Goal: Information Seeking & Learning: Learn about a topic

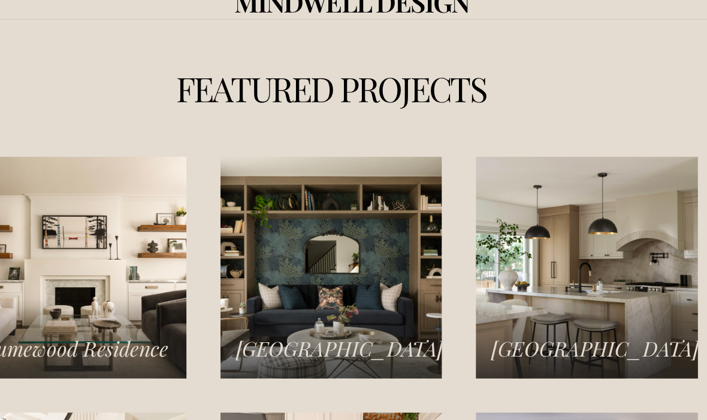
scroll to position [1540, 18]
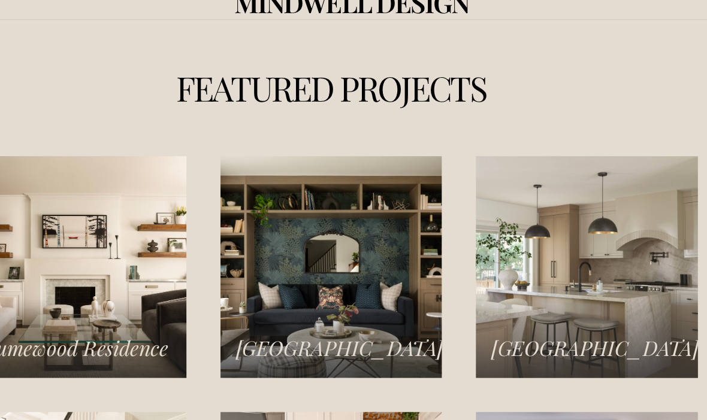
click at [551, 288] on link "Norseman Heights Residence" at bounding box center [561, 249] width 196 height 196
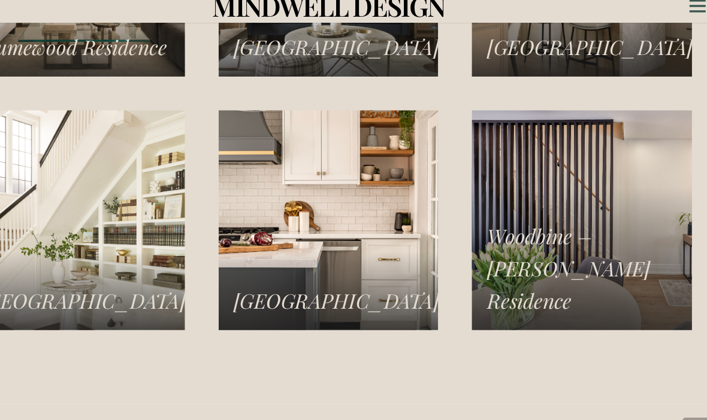
scroll to position [1810, 0]
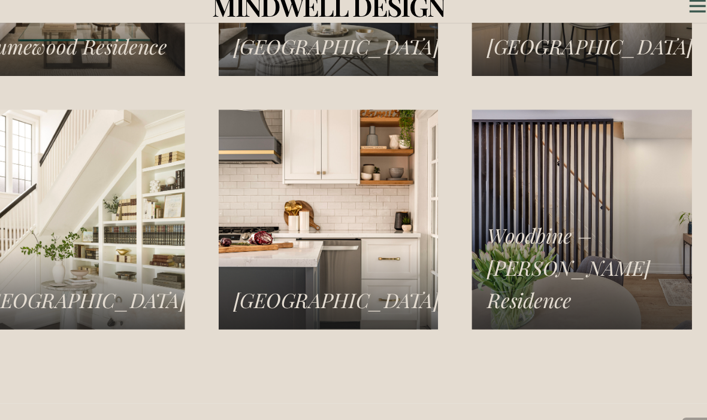
click at [308, 255] on link "Williamsburg Residence" at bounding box center [354, 205] width 196 height 196
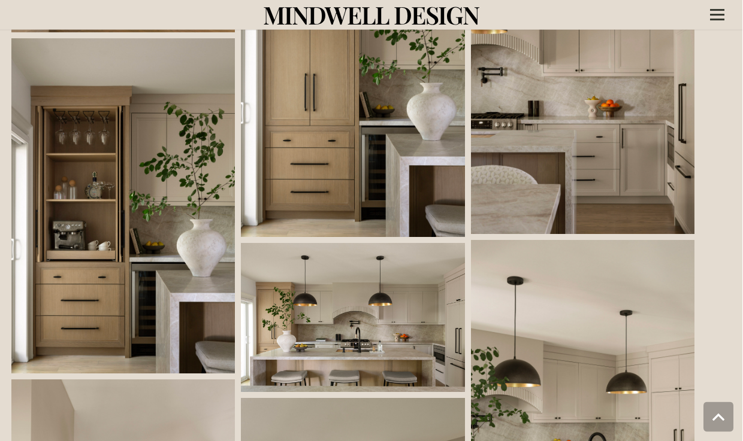
scroll to position [855, 18]
click at [628, 190] on link at bounding box center [582, 66] width 223 height 335
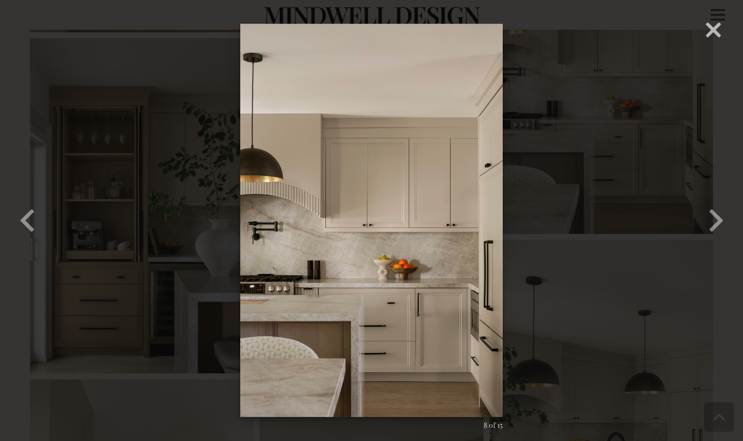
scroll to position [855, 0]
click at [721, 231] on button "button" at bounding box center [716, 221] width 54 height 66
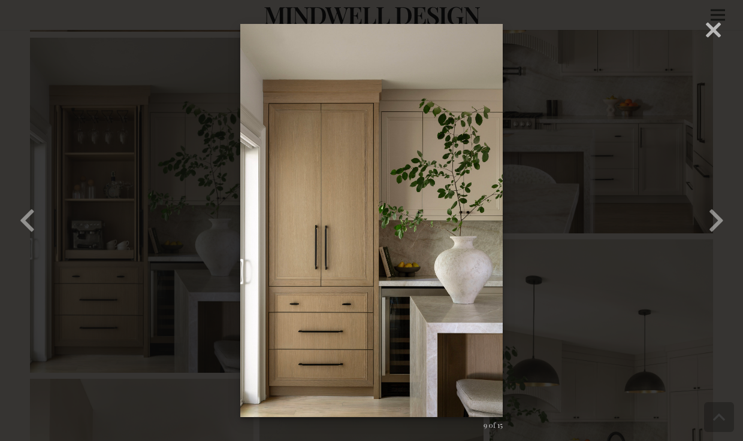
click at [721, 233] on button "button" at bounding box center [716, 221] width 54 height 66
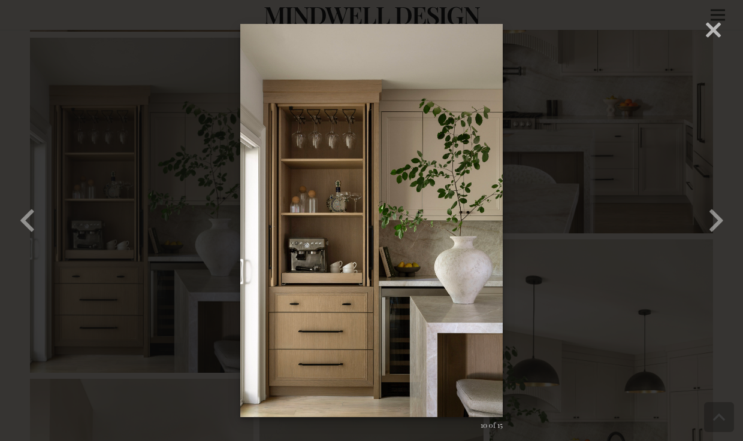
click at [718, 235] on button "button" at bounding box center [716, 221] width 54 height 66
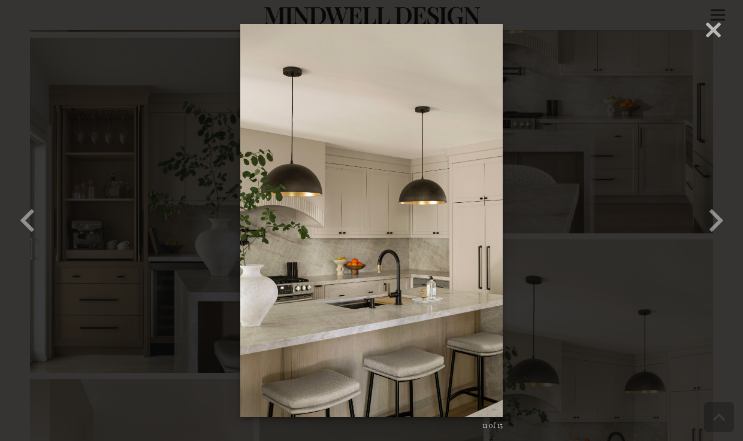
click at [719, 235] on button "button" at bounding box center [716, 221] width 54 height 66
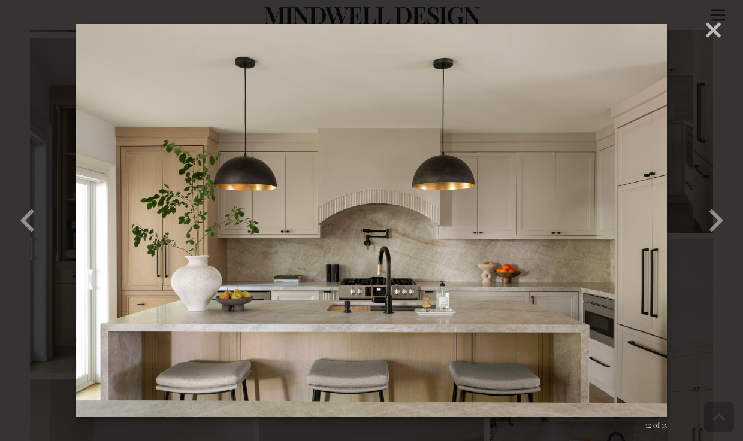
click at [719, 235] on button "button" at bounding box center [716, 221] width 54 height 66
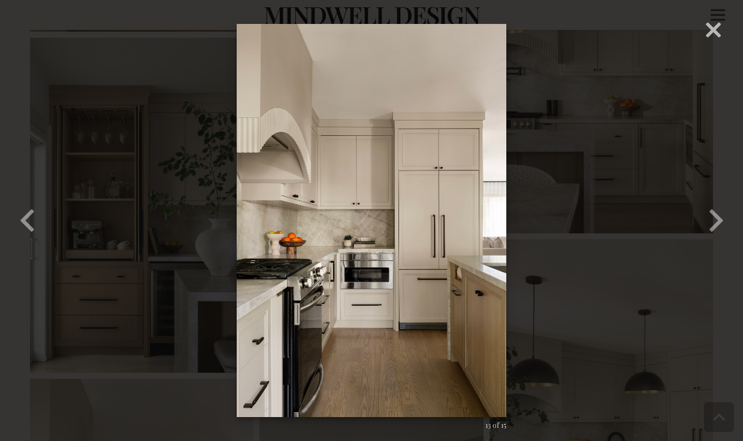
click at [719, 235] on button "button" at bounding box center [716, 221] width 54 height 66
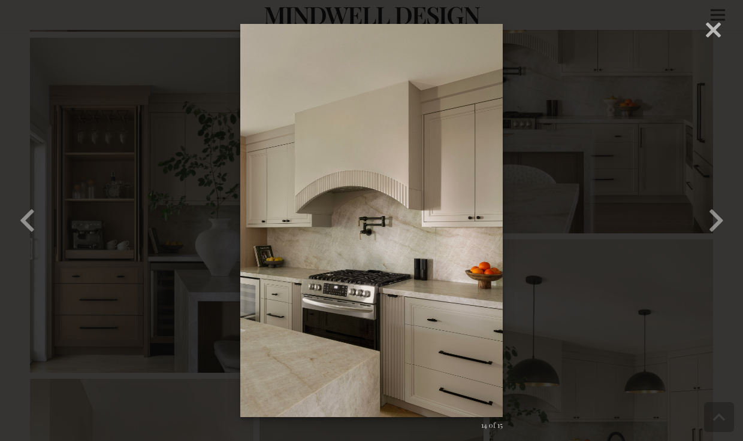
click at [721, 234] on button "button" at bounding box center [716, 221] width 54 height 66
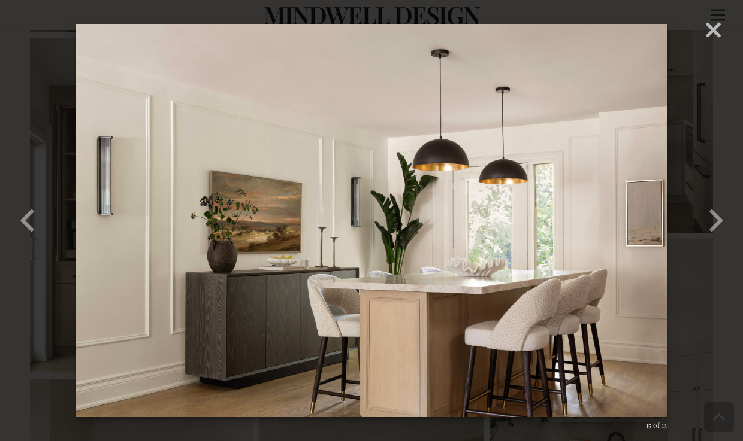
click at [722, 232] on button "button" at bounding box center [716, 221] width 54 height 66
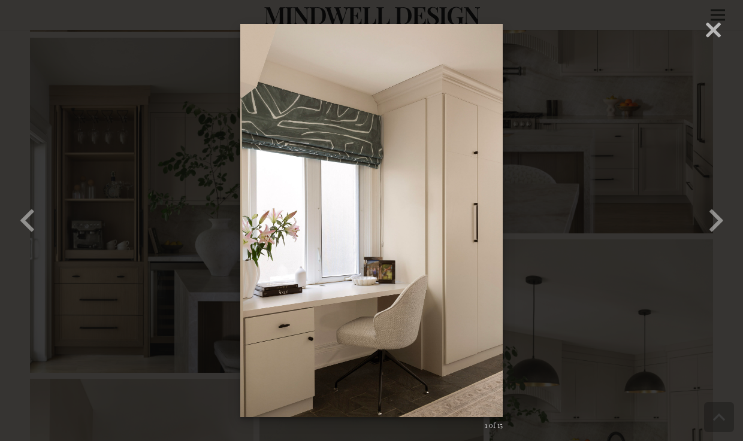
click at [718, 242] on button "button" at bounding box center [716, 221] width 54 height 66
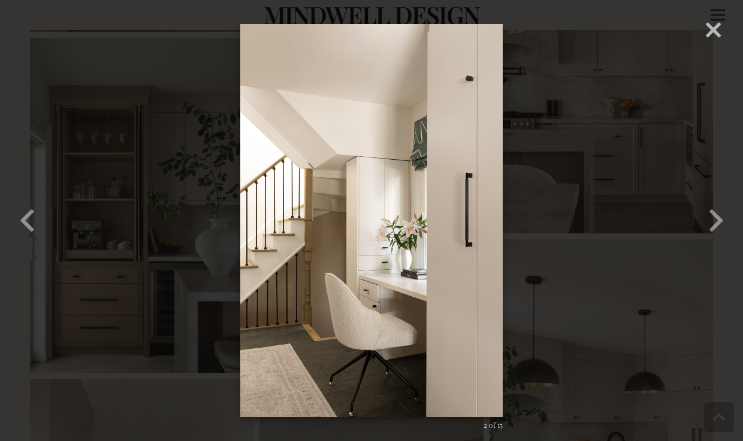
click at [719, 247] on button "button" at bounding box center [716, 221] width 54 height 66
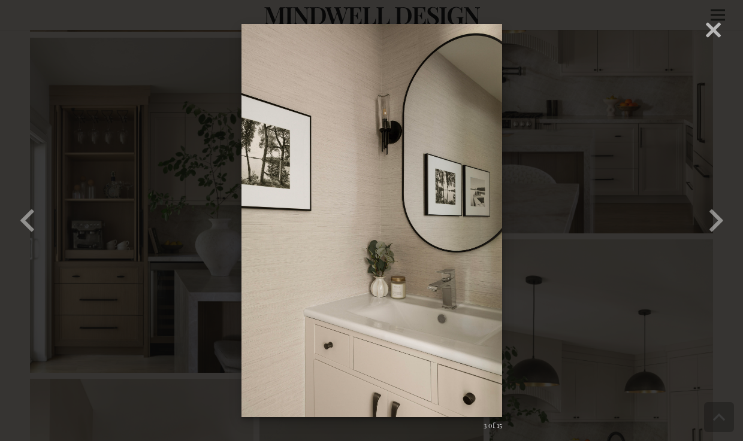
click at [722, 241] on button "button" at bounding box center [716, 221] width 54 height 66
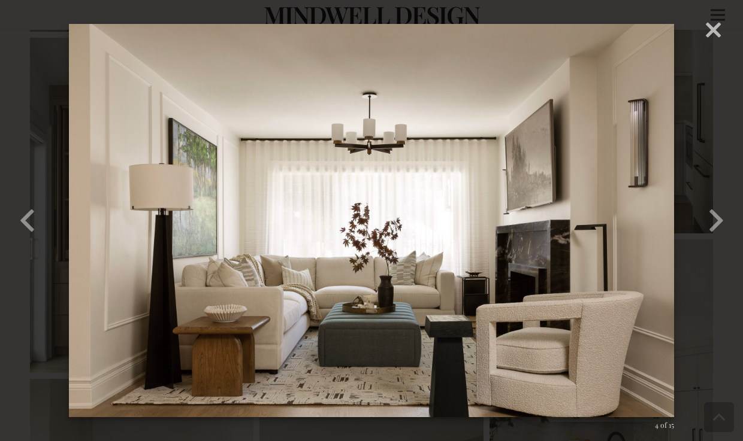
click at [722, 240] on button "button" at bounding box center [716, 221] width 54 height 66
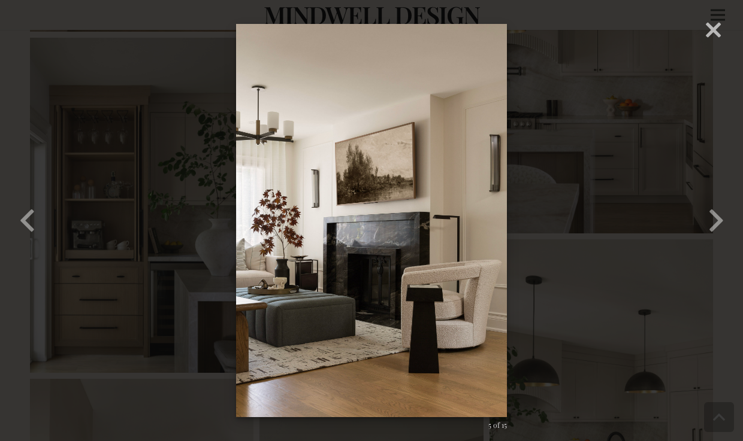
click at [722, 240] on button "button" at bounding box center [716, 221] width 54 height 66
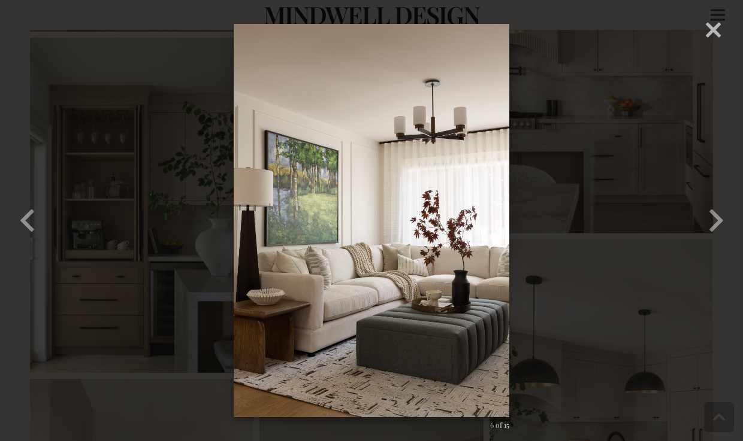
click at [722, 242] on button "button" at bounding box center [716, 221] width 54 height 66
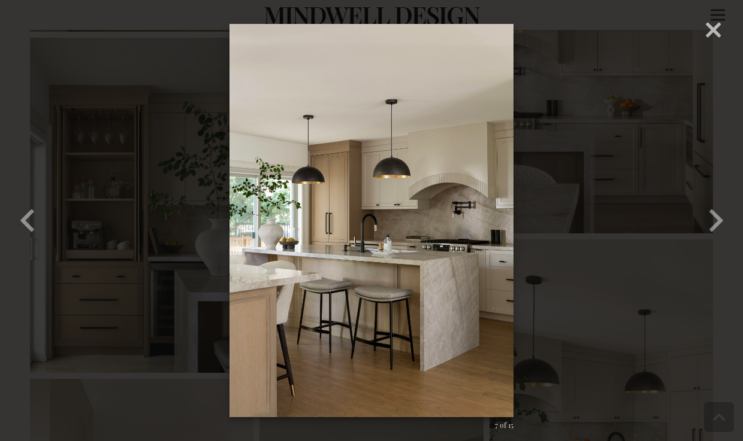
click at [726, 244] on button "button" at bounding box center [716, 221] width 54 height 66
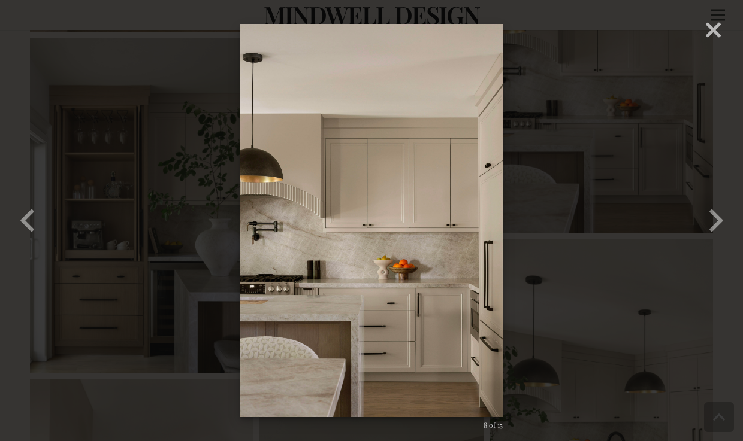
click at [728, 247] on button "button" at bounding box center [716, 221] width 54 height 66
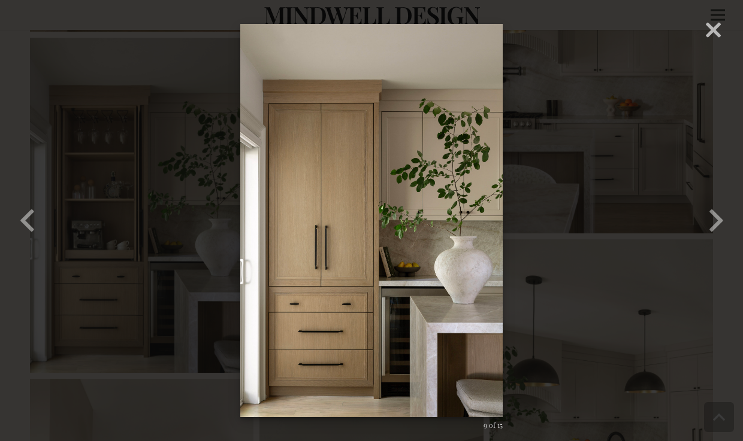
click at [735, 243] on button "button" at bounding box center [716, 221] width 54 height 66
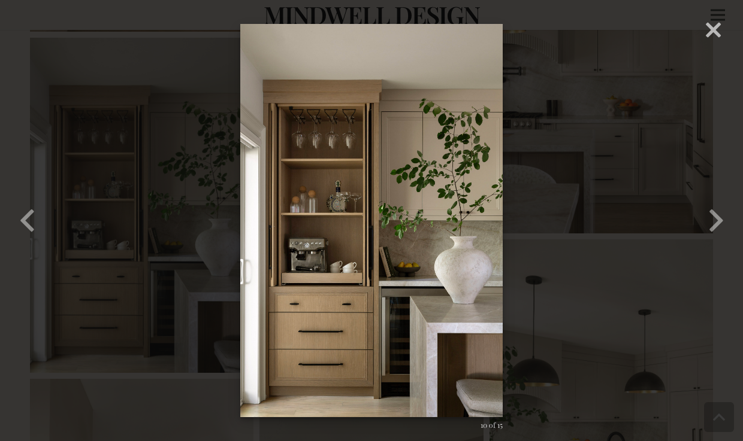
click at [724, 249] on button "button" at bounding box center [716, 221] width 54 height 66
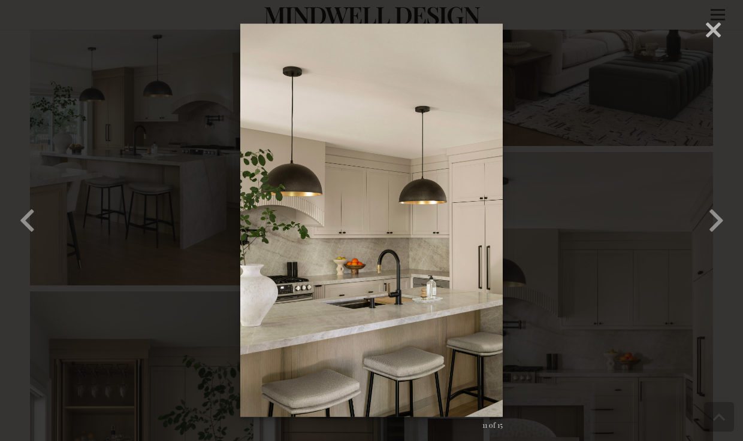
scroll to position [587, 0]
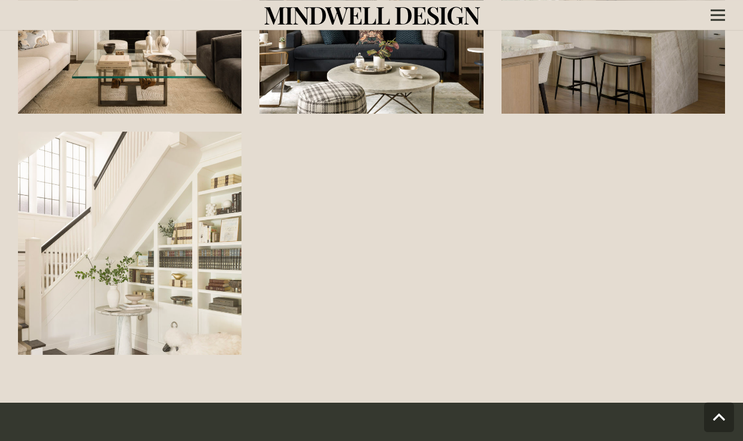
scroll to position [1216, 0]
click at [65, 222] on link "Rosedale Residence" at bounding box center [129, 243] width 223 height 223
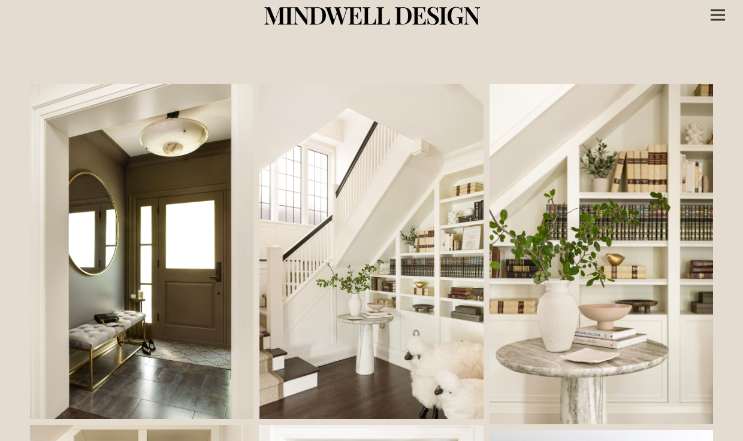
click at [722, 13] on div "Menu" at bounding box center [717, 15] width 14 height 30
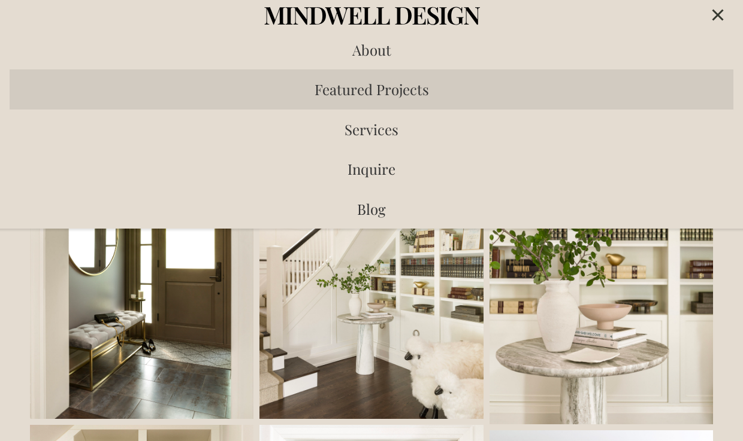
click at [403, 92] on span "Featured Projects" at bounding box center [371, 89] width 114 height 19
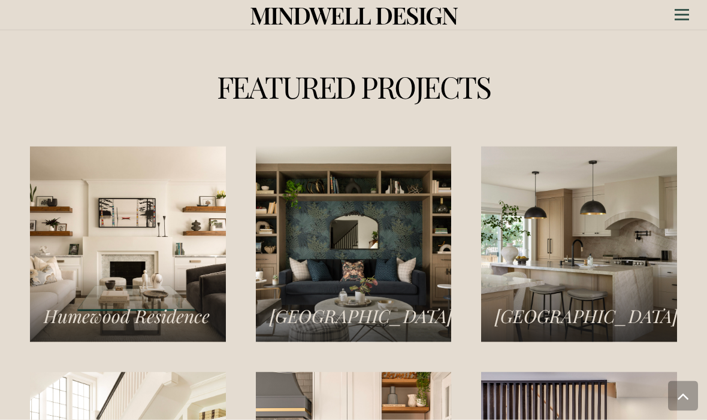
scroll to position [1547, 0]
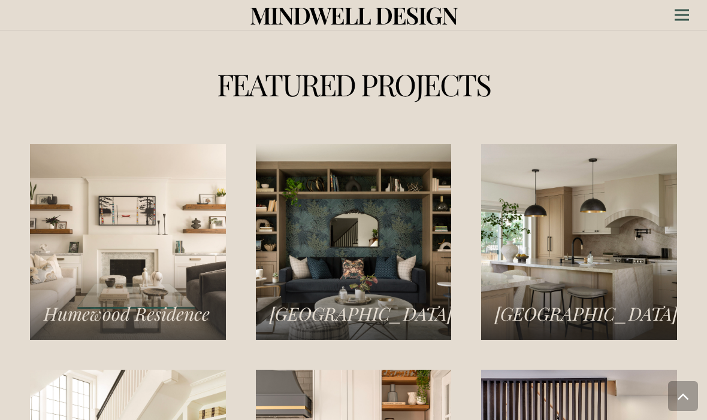
click at [72, 235] on link "Humewood Residence" at bounding box center [128, 242] width 196 height 196
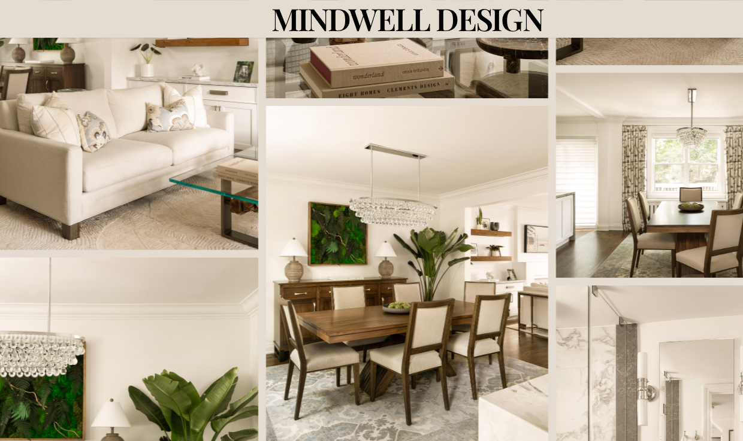
scroll to position [682, 0]
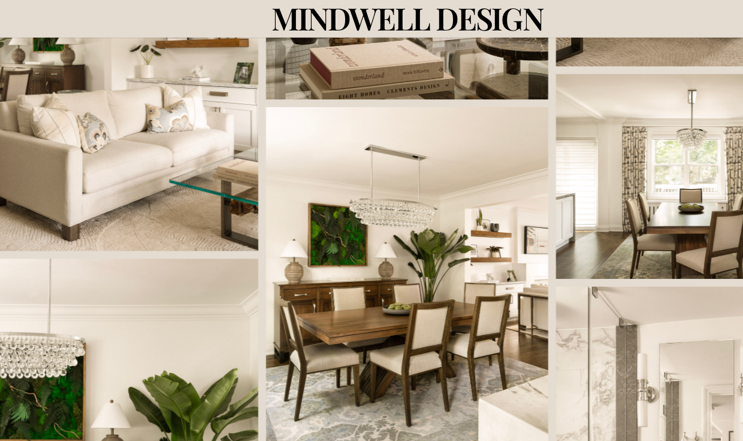
click at [393, 257] on link at bounding box center [370, 219] width 223 height 268
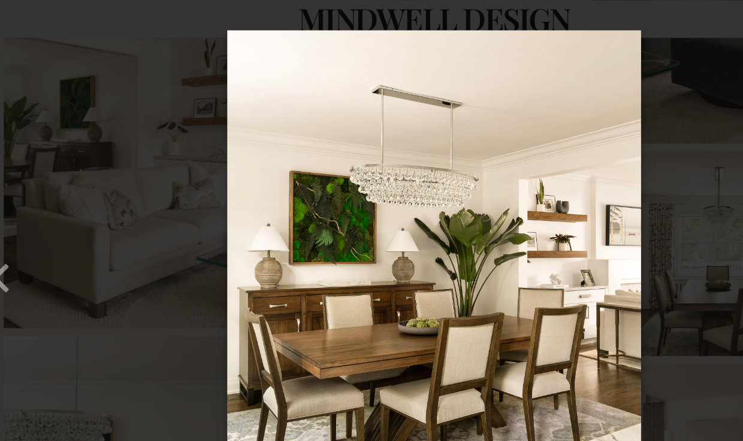
click at [532, 226] on div "× 09 – Humewood – Mindwell Design – Gabrielle Kozhukh-Joo 9 of 13 Loading..." at bounding box center [371, 220] width 743 height 441
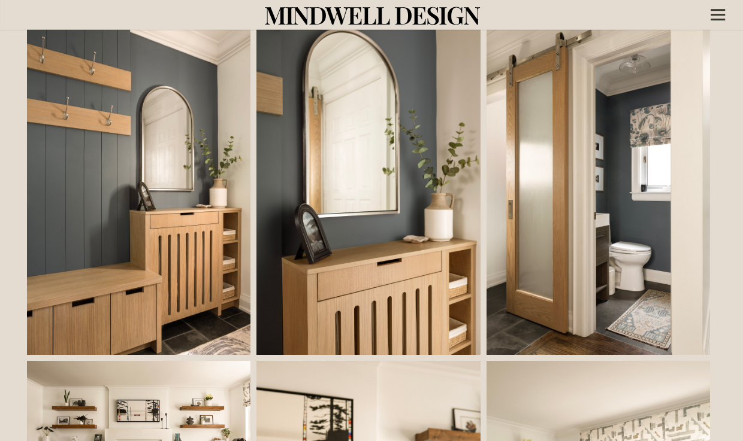
scroll to position [0, 3]
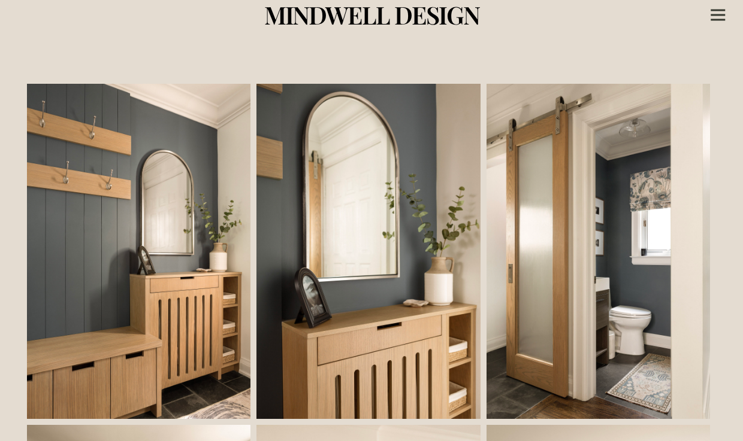
click at [724, 15] on icon "Menu" at bounding box center [717, 15] width 14 height 2
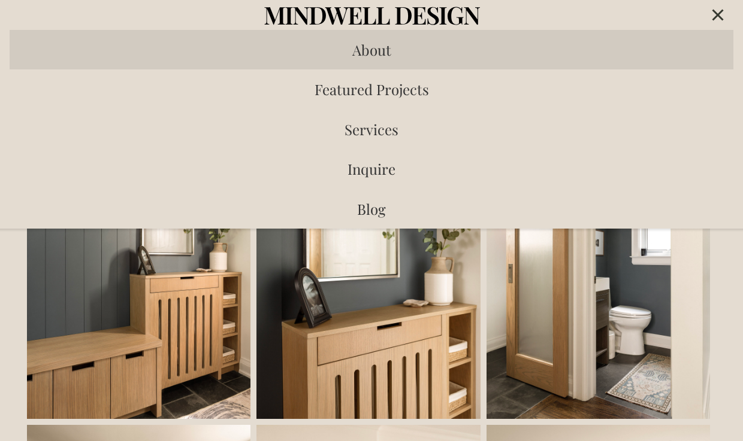
click at [379, 49] on span "About" at bounding box center [371, 49] width 39 height 19
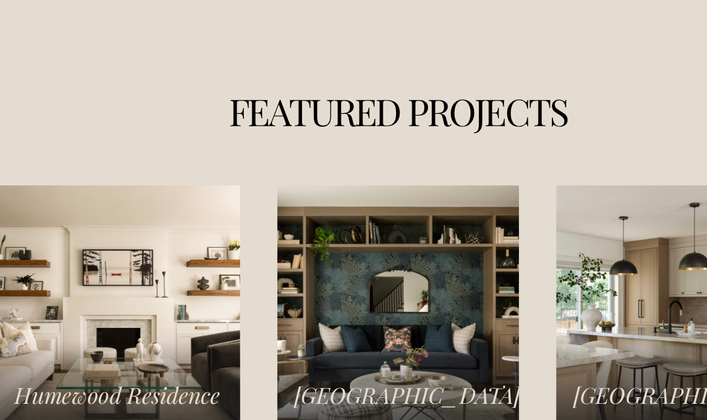
scroll to position [1495, 0]
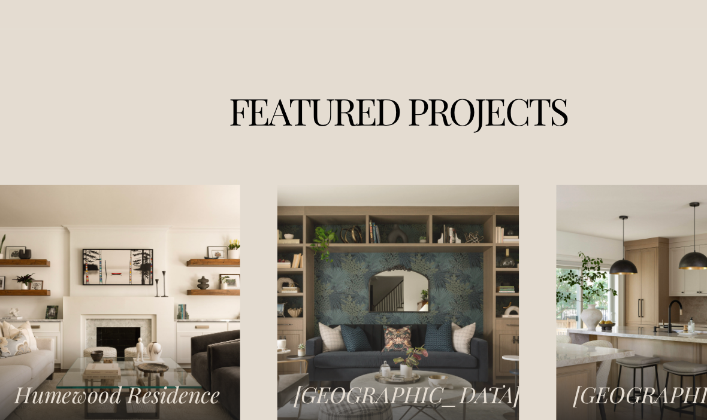
click at [348, 261] on link "Islington Residence" at bounding box center [354, 294] width 196 height 196
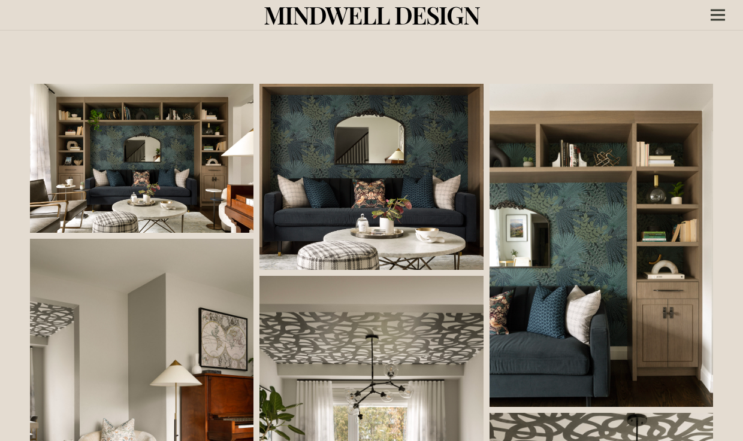
click at [76, 175] on link at bounding box center [141, 158] width 223 height 149
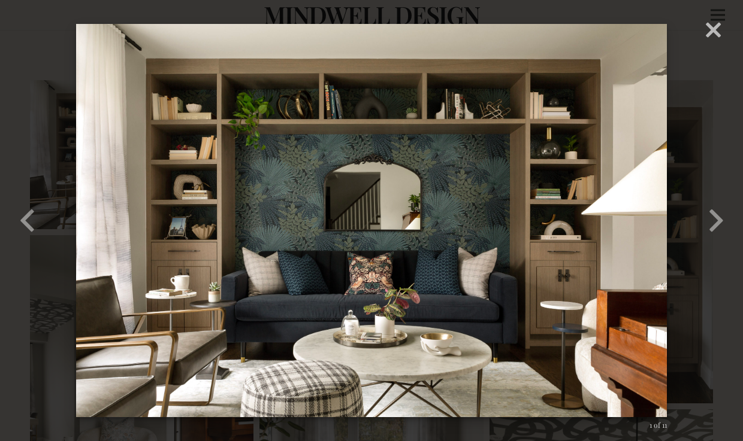
scroll to position [4, 0]
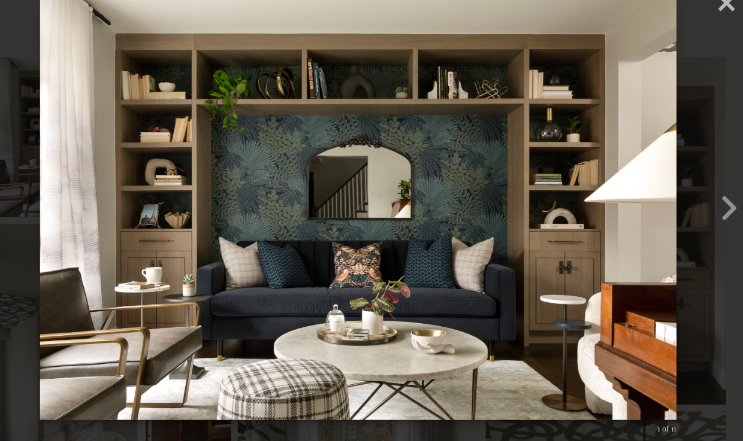
click at [689, 188] on button "button" at bounding box center [716, 221] width 54 height 66
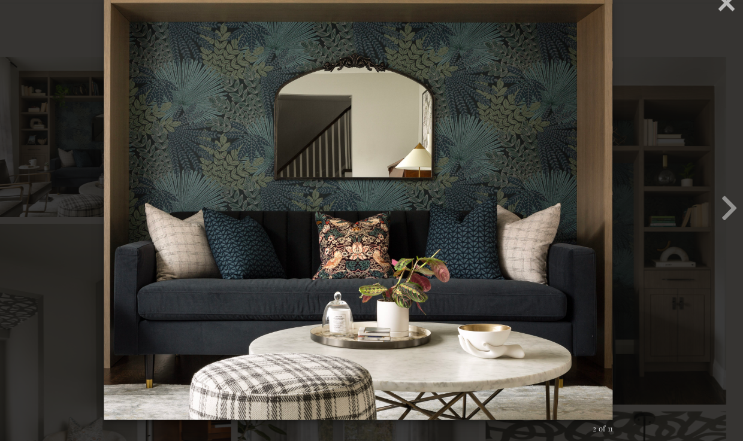
click at [689, 188] on button "button" at bounding box center [716, 221] width 54 height 66
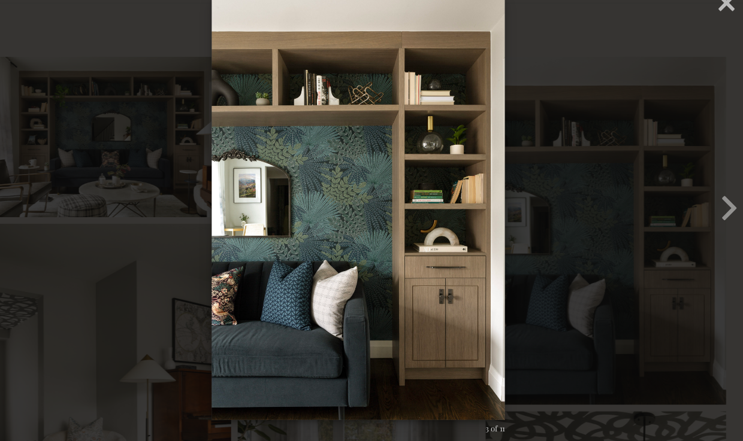
click at [689, 194] on button "button" at bounding box center [716, 221] width 54 height 66
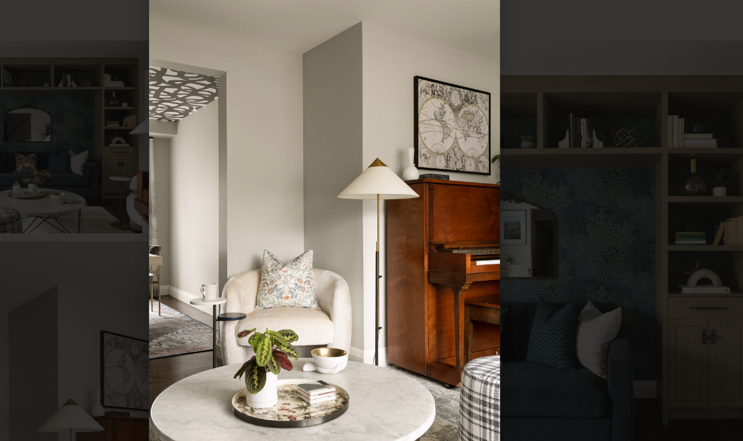
click at [541, 221] on div "× 04 – Islington – Mindwell Design – Gabrielle Kozhukh-Joo 4 of 11 Loading..." at bounding box center [371, 220] width 743 height 441
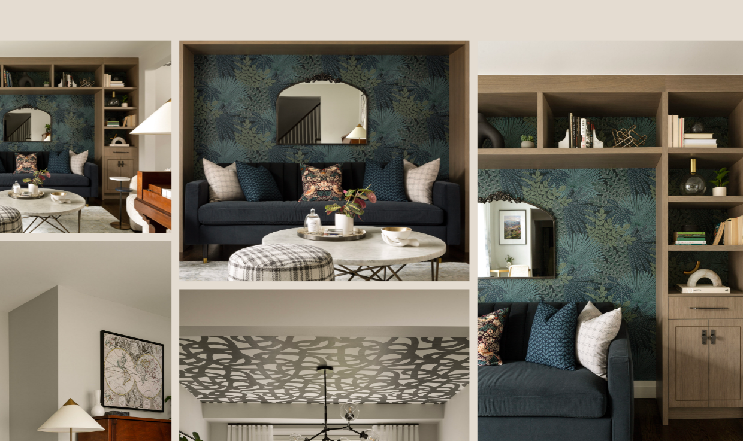
click at [52, 174] on link at bounding box center [141, 154] width 223 height 149
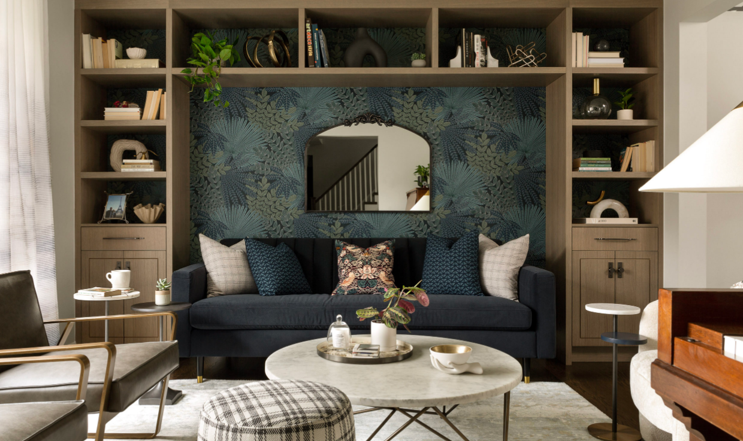
scroll to position [292, 0]
click at [76, 134] on img at bounding box center [371, 220] width 590 height 441
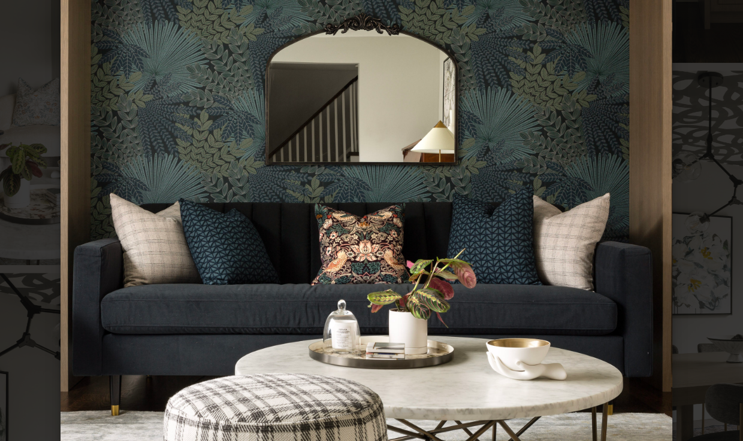
click at [135, 125] on img at bounding box center [371, 220] width 473 height 441
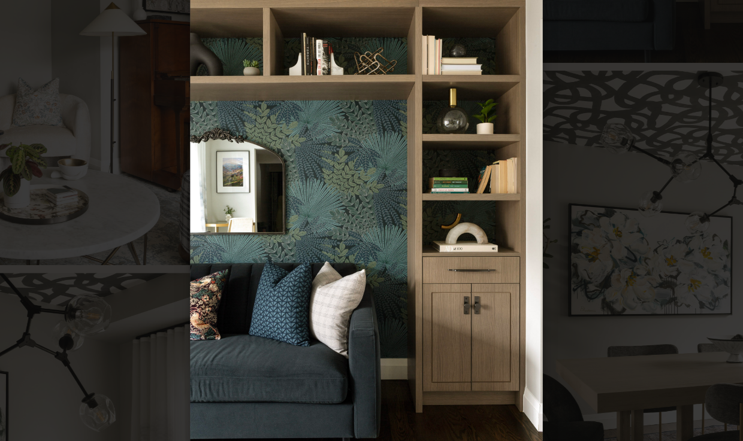
click at [554, 214] on div "× 03 – Islington – Mindwell Design – Gabrielle Kozhukh-Joo 3 of 11 Loading..." at bounding box center [371, 220] width 743 height 441
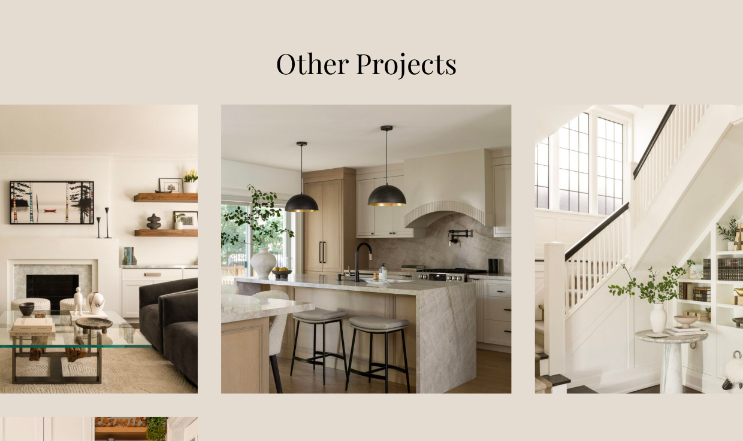
scroll to position [1150, 0]
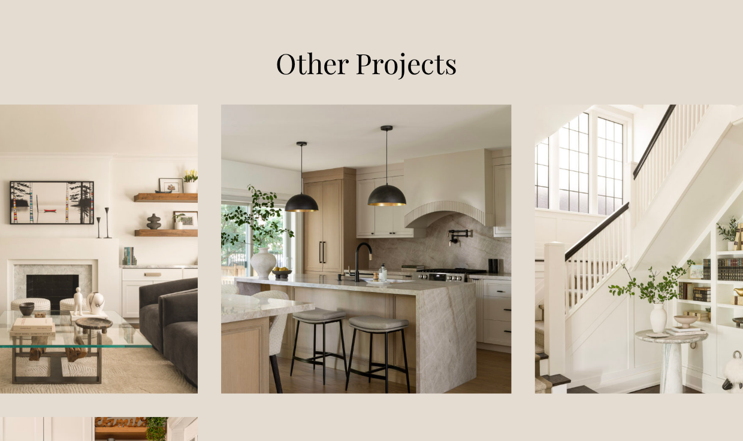
click at [52, 147] on link "Humewood Residence" at bounding box center [129, 258] width 223 height 223
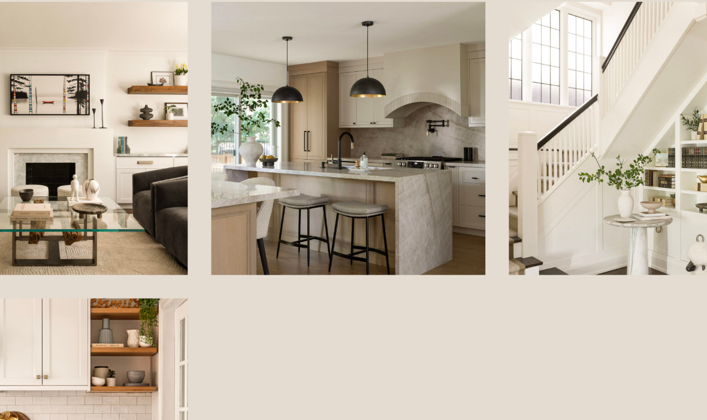
scroll to position [1146, 0]
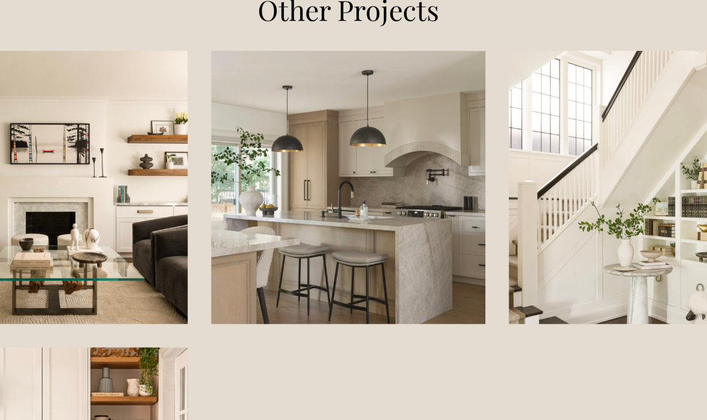
click at [247, 227] on link "Norseman Heights Residence" at bounding box center [352, 203] width 211 height 211
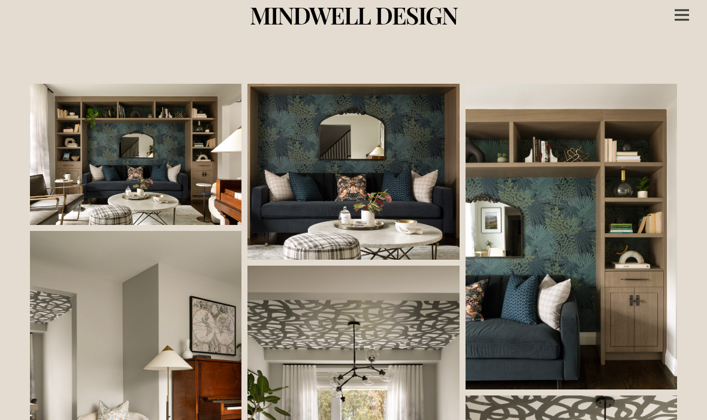
scroll to position [1109, 0]
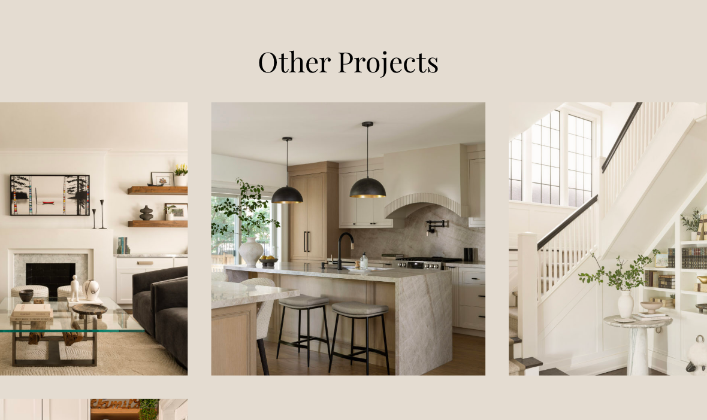
click at [491, 265] on link "Rosedale Residence" at bounding box center [582, 240] width 211 height 211
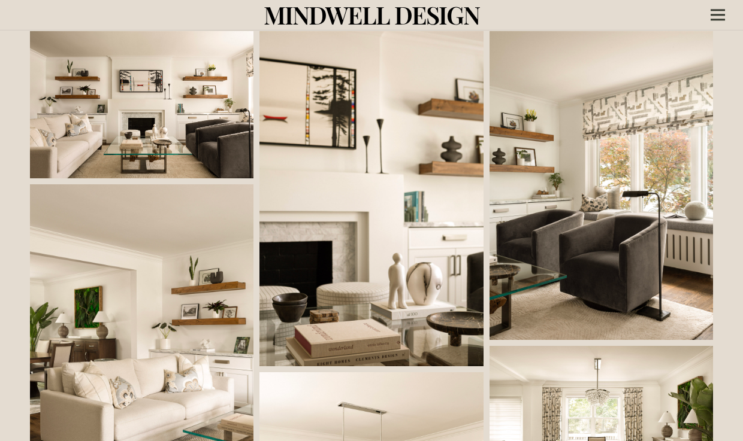
scroll to position [395, 0]
click at [667, 197] on link at bounding box center [600, 185] width 223 height 309
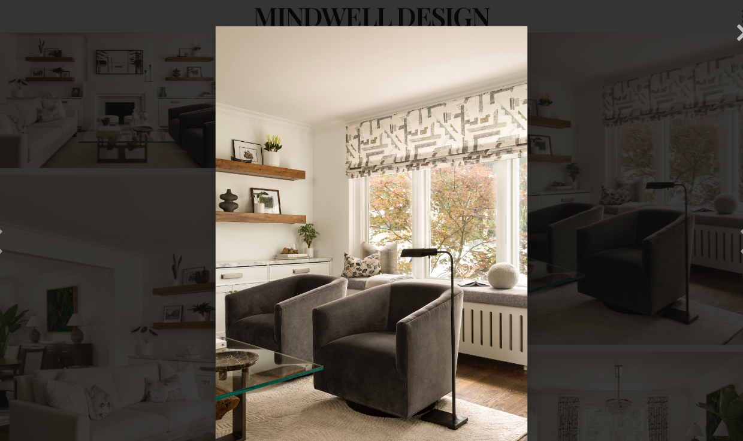
scroll to position [419, 0]
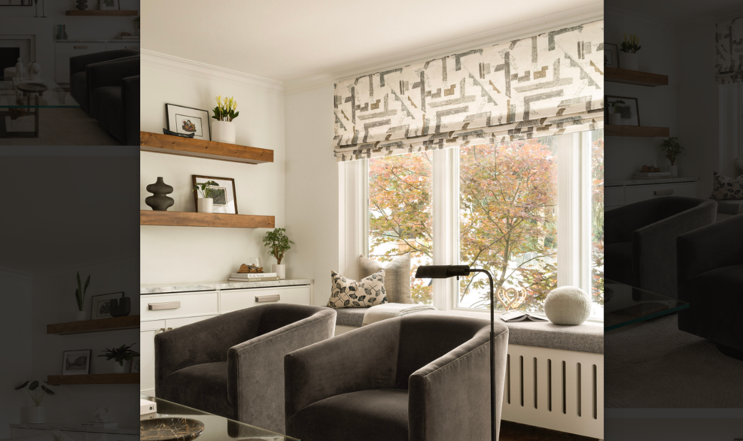
click at [405, 214] on div "× 06 – Humewood – Mindwell Design – [PERSON_NAME] 6 of 13 Loading..." at bounding box center [371, 220] width 743 height 441
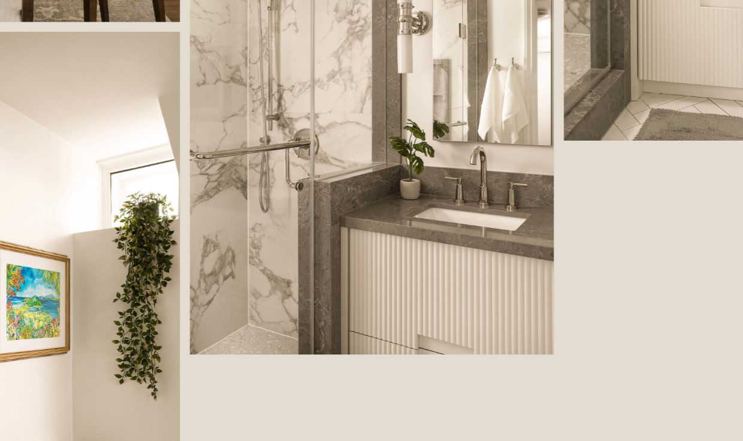
scroll to position [1055, 0]
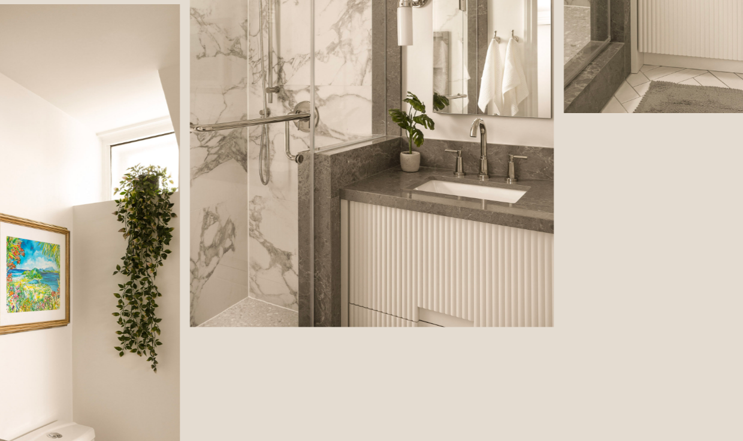
click at [259, 143] on link at bounding box center [370, 153] width 223 height 335
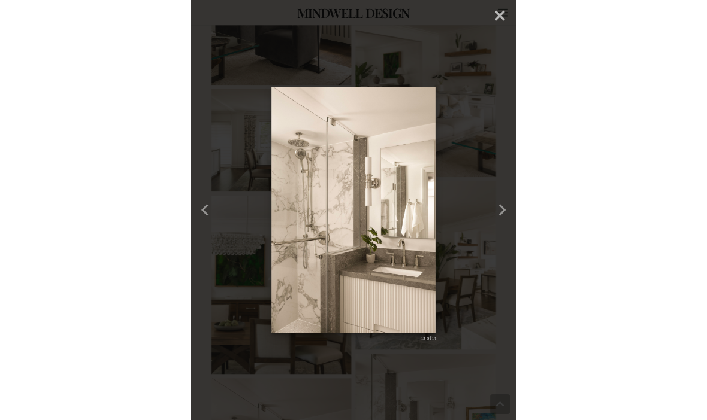
scroll to position [959, 0]
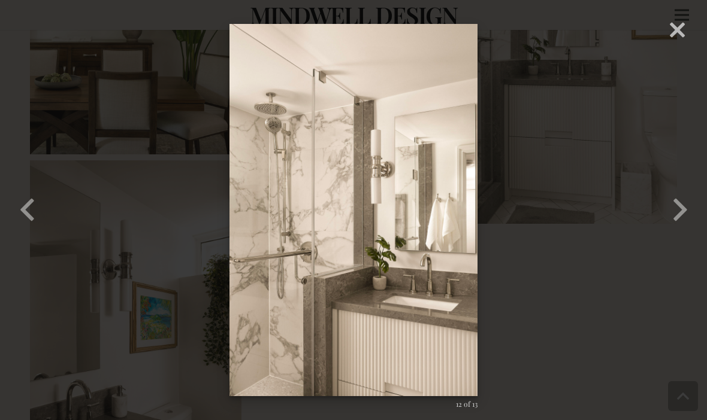
click at [680, 226] on button "button" at bounding box center [680, 210] width 54 height 66
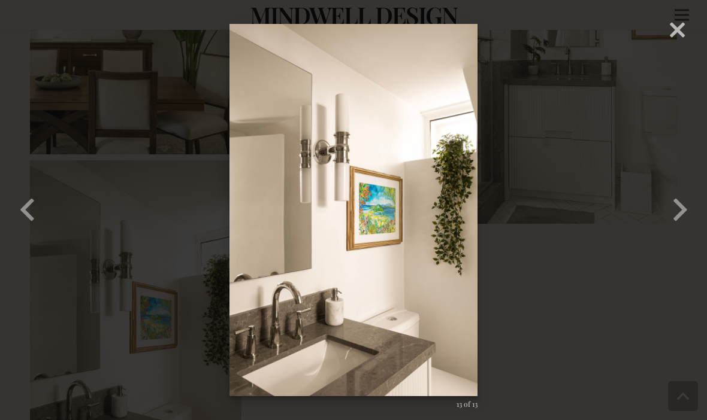
click at [674, 235] on button "button" at bounding box center [680, 210] width 54 height 66
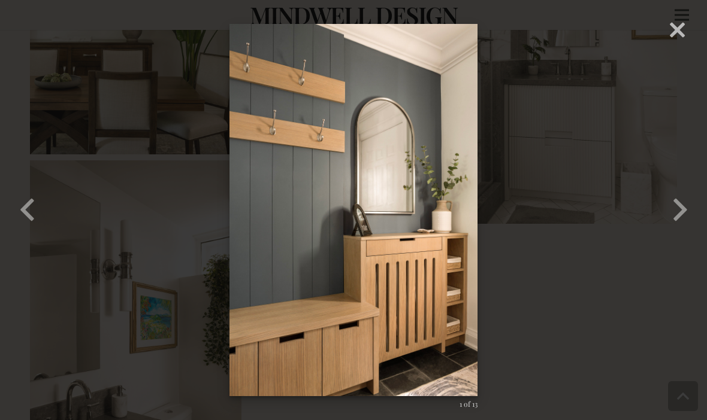
click at [674, 231] on button "button" at bounding box center [680, 210] width 54 height 66
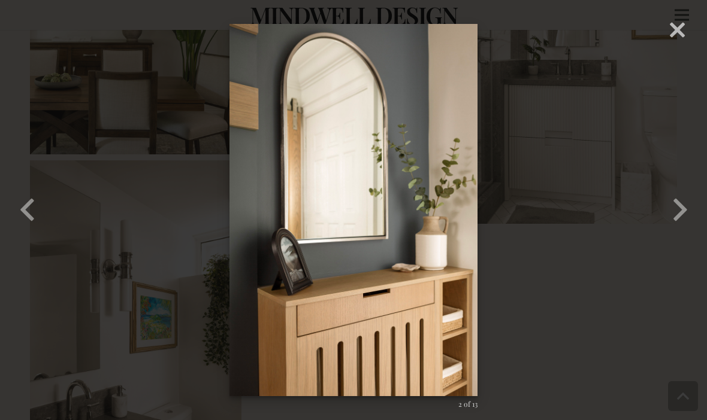
click at [676, 231] on button "button" at bounding box center [680, 210] width 54 height 66
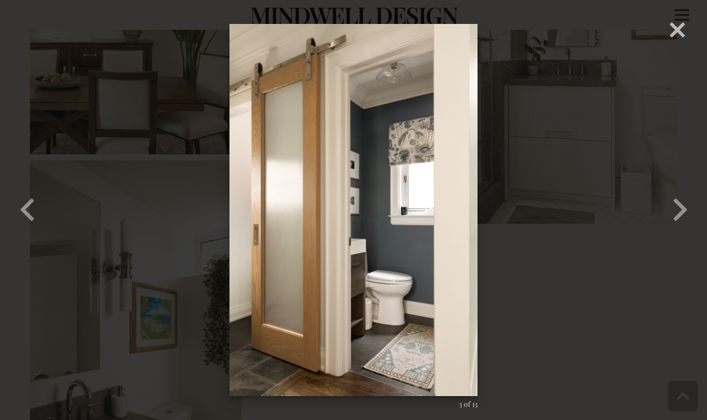
click at [673, 238] on button "button" at bounding box center [680, 210] width 54 height 66
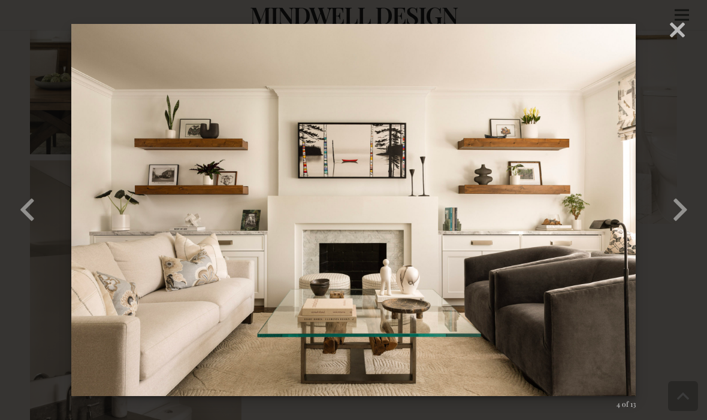
click at [683, 231] on button "button" at bounding box center [680, 210] width 54 height 66
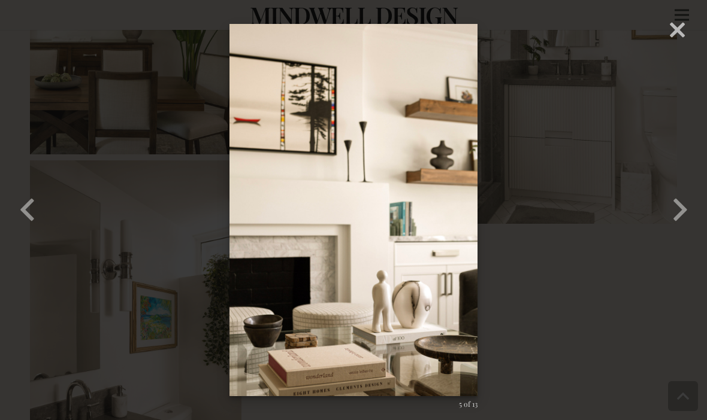
click at [685, 229] on button "button" at bounding box center [680, 210] width 54 height 66
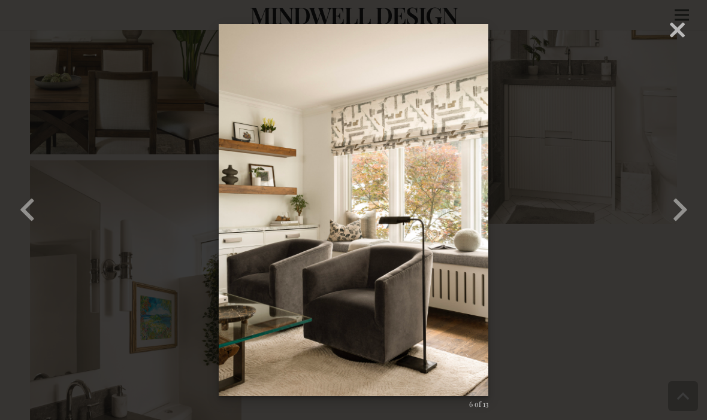
click at [684, 232] on button "button" at bounding box center [680, 210] width 54 height 66
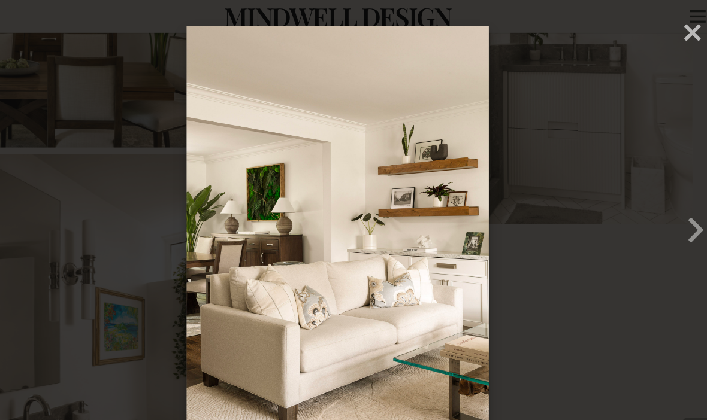
scroll to position [979, 0]
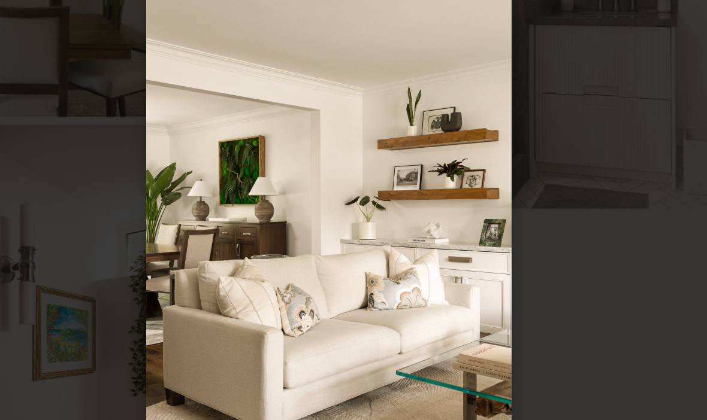
click at [505, 189] on div "× 07 – [GEOGRAPHIC_DATA] – Mindwell Design – [PERSON_NAME] 7 of 13 Loading..." at bounding box center [353, 210] width 707 height 420
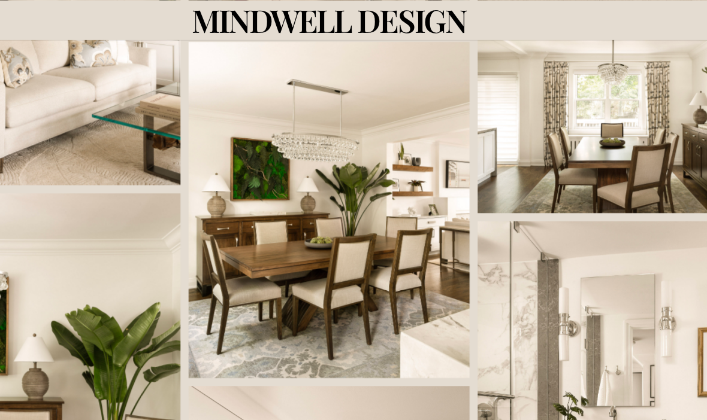
scroll to position [722, 0]
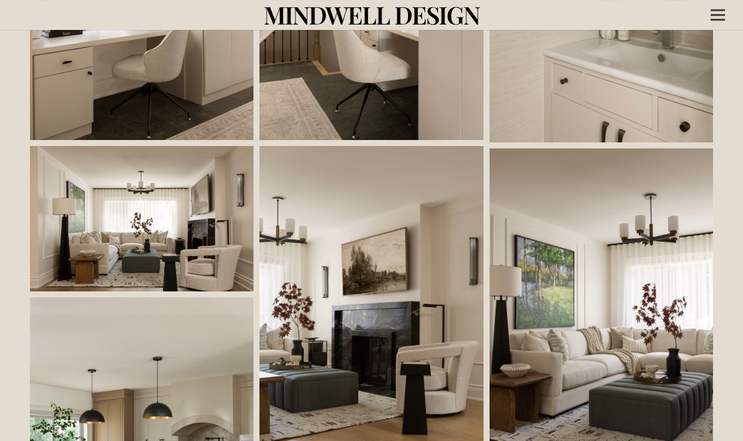
click at [92, 212] on link at bounding box center [141, 219] width 223 height 146
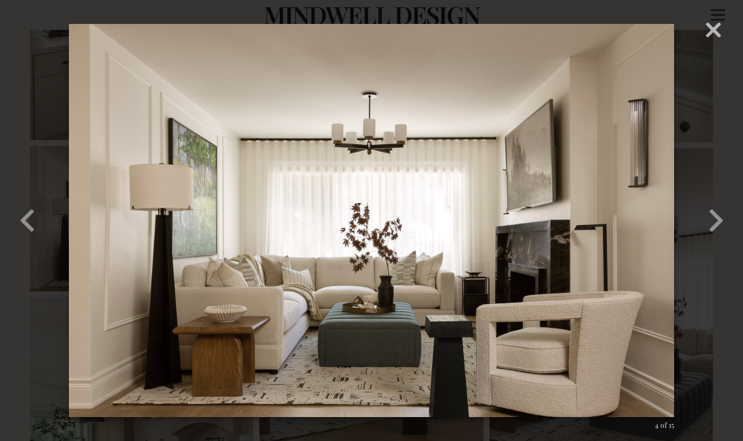
click at [722, 243] on button "button" at bounding box center [716, 221] width 54 height 66
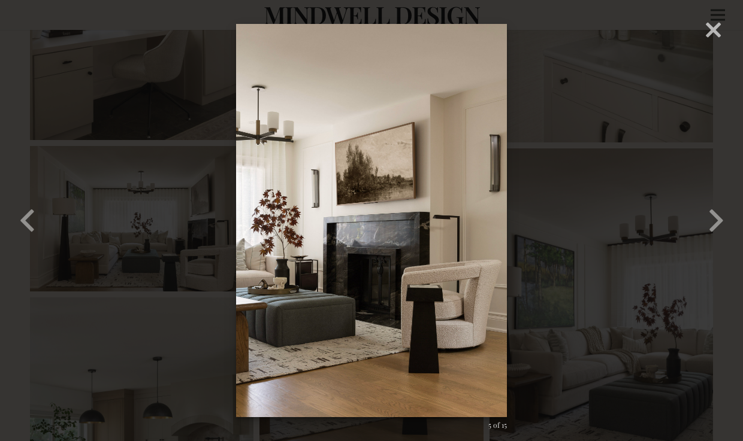
click at [722, 247] on button "button" at bounding box center [716, 221] width 54 height 66
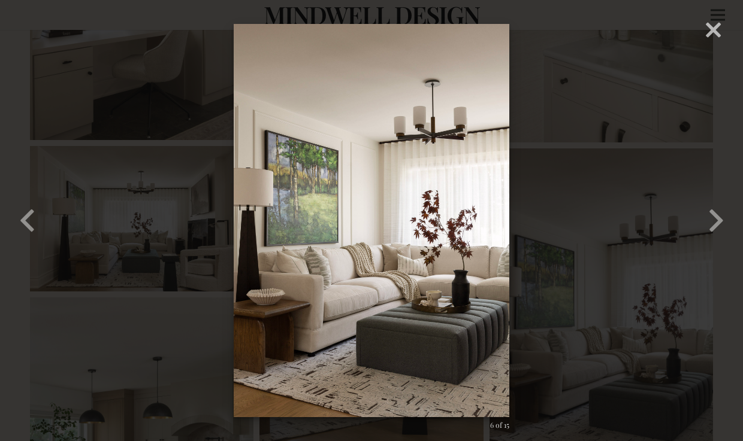
click at [723, 252] on button "button" at bounding box center [716, 221] width 54 height 66
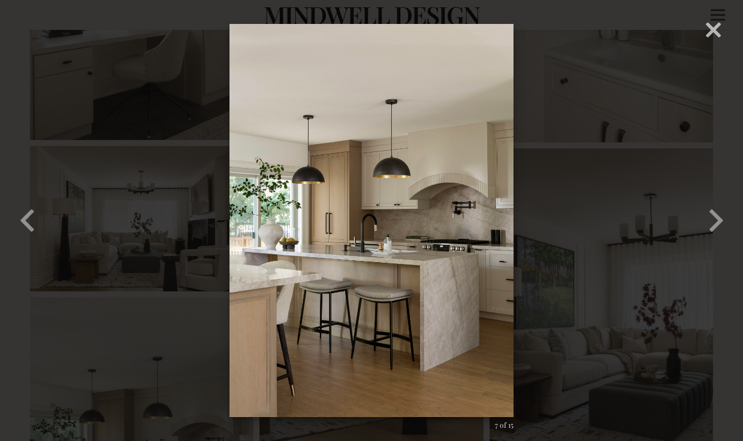
click at [722, 253] on button "button" at bounding box center [716, 221] width 54 height 66
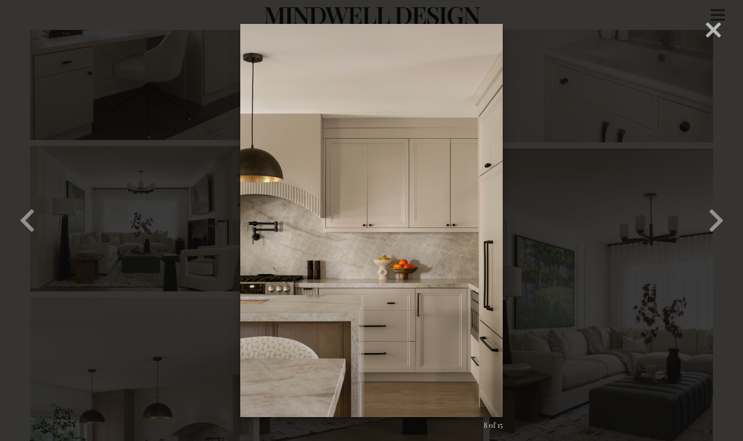
click at [724, 246] on button "button" at bounding box center [716, 221] width 54 height 66
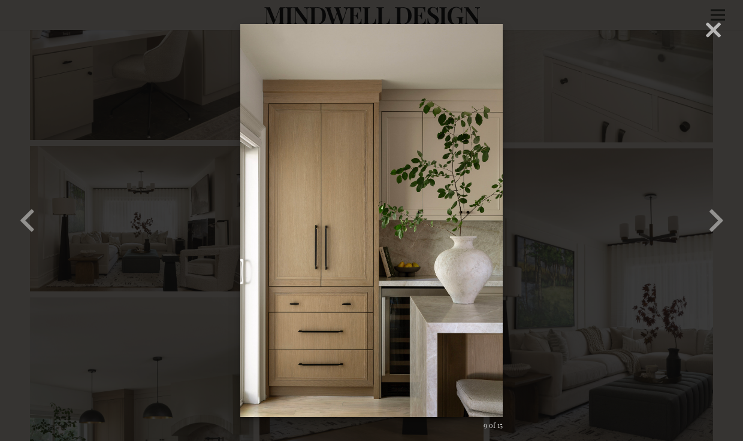
click at [725, 249] on button "button" at bounding box center [716, 221] width 54 height 66
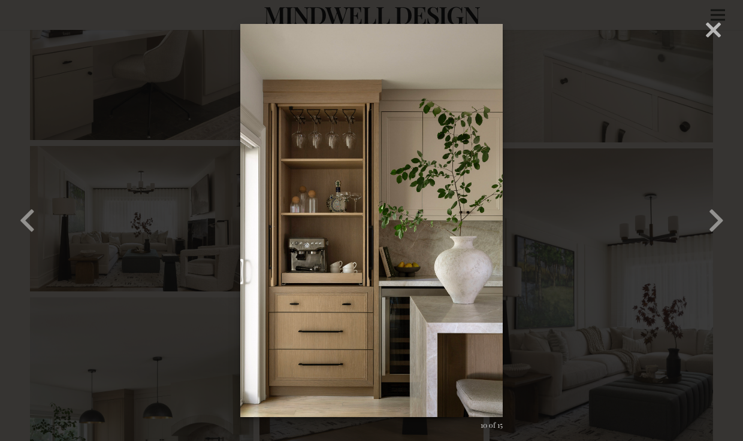
click at [727, 247] on button "button" at bounding box center [716, 221] width 54 height 66
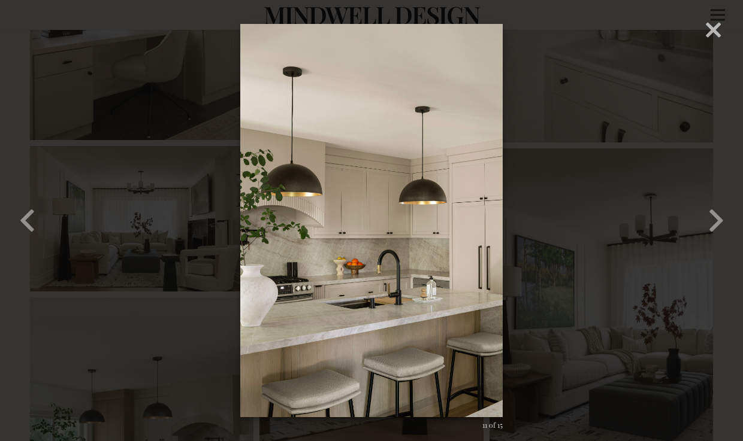
click at [723, 243] on button "button" at bounding box center [716, 221] width 54 height 66
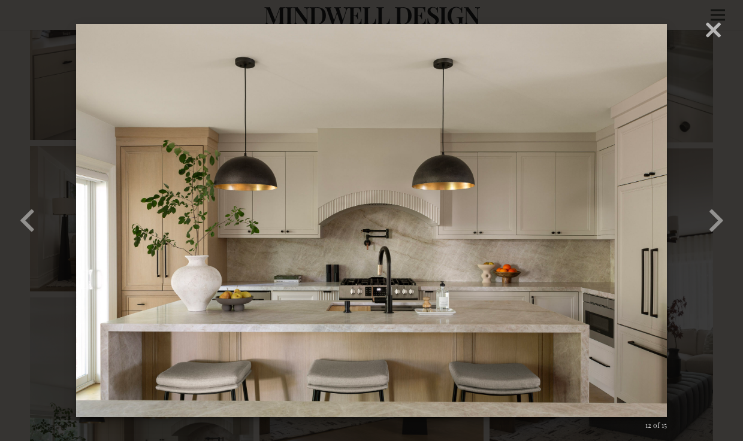
click at [725, 246] on button "button" at bounding box center [716, 221] width 54 height 66
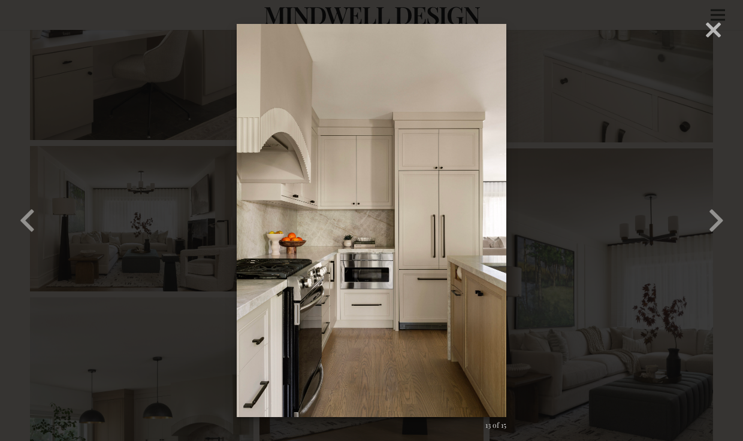
click at [725, 247] on button "button" at bounding box center [716, 221] width 54 height 66
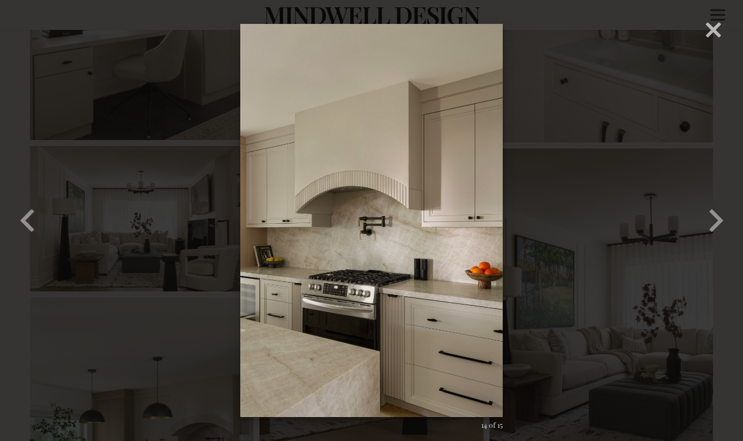
click at [724, 250] on button "button" at bounding box center [716, 221] width 54 height 66
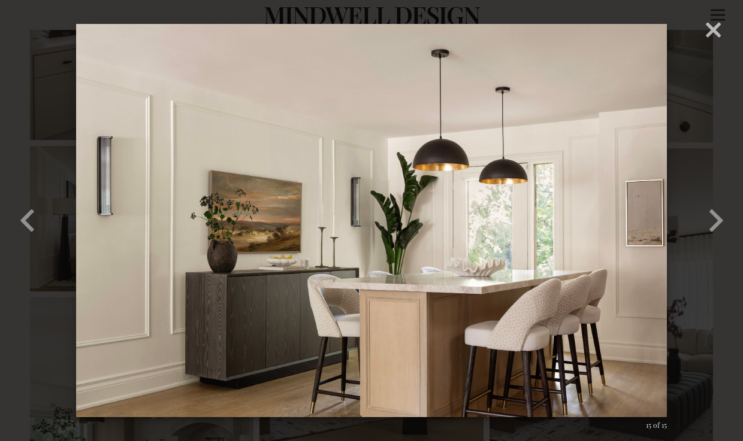
click at [718, 236] on button "button" at bounding box center [716, 221] width 54 height 66
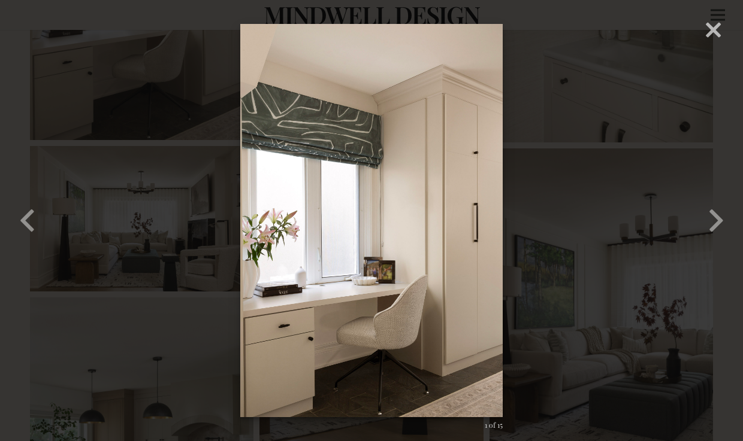
scroll to position [307, 0]
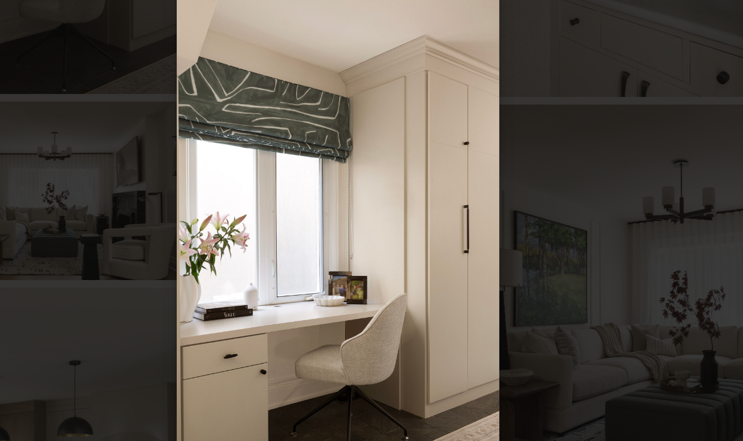
click at [573, 219] on div "× 01 – Norseman Heights – Mindwell Design – Gabrielle Kozhukh-Joo 1 of 15 Loadi…" at bounding box center [371, 220] width 743 height 441
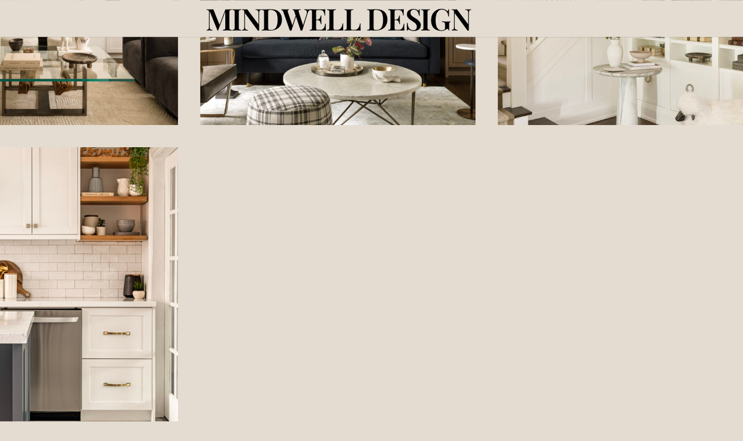
scroll to position [1886, 0]
